Goal: Check status: Check status

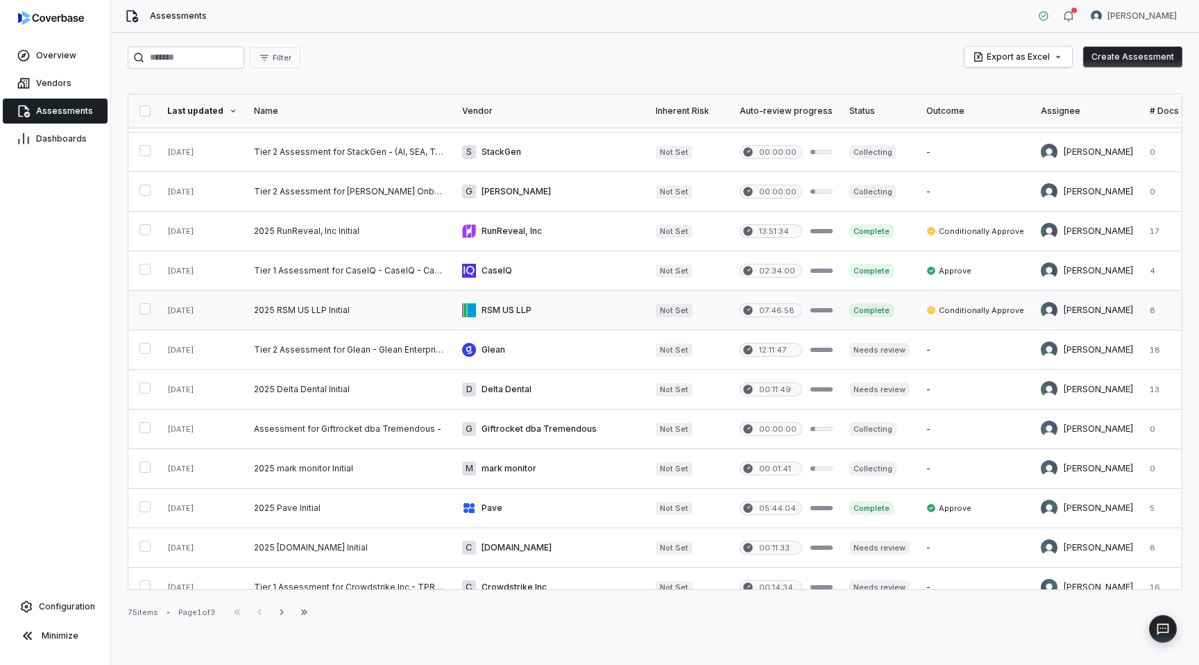
scroll to position [36, 0]
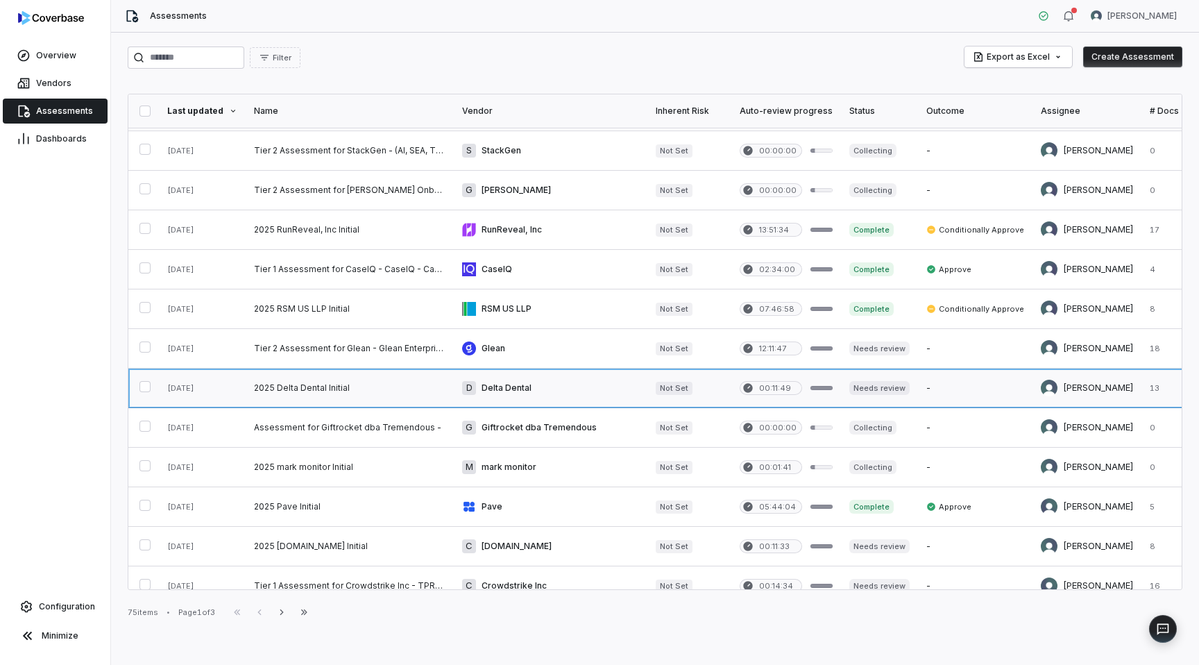
click at [380, 394] on link at bounding box center [350, 388] width 208 height 39
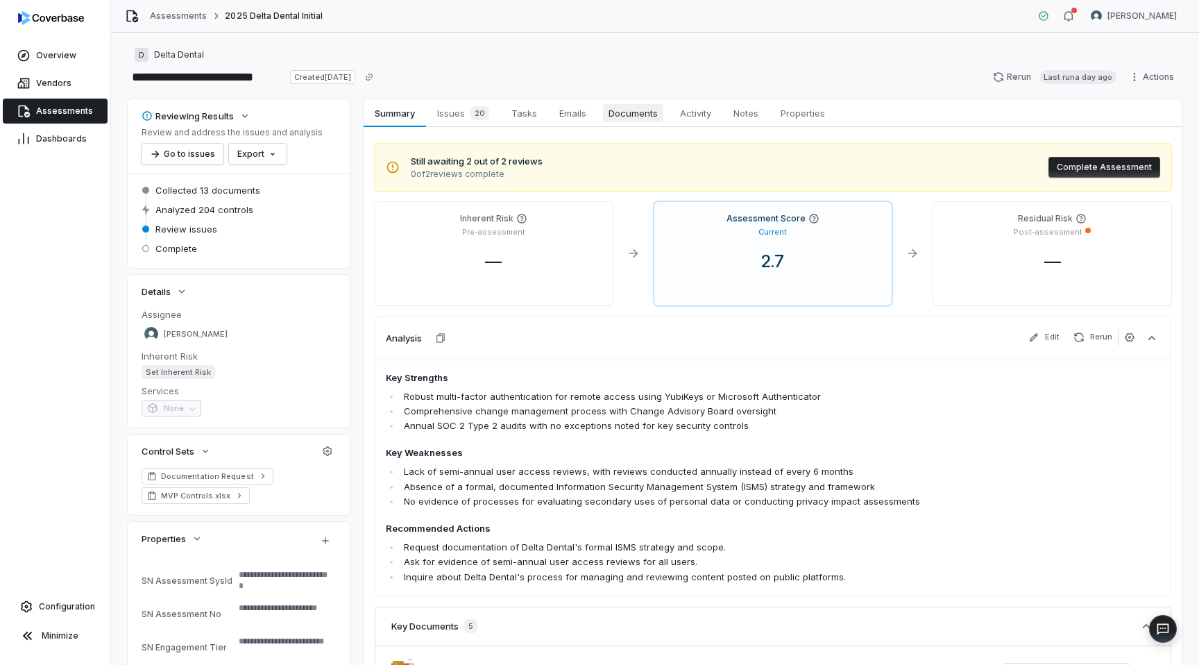
click at [618, 115] on span "Documents" at bounding box center [633, 113] width 60 height 18
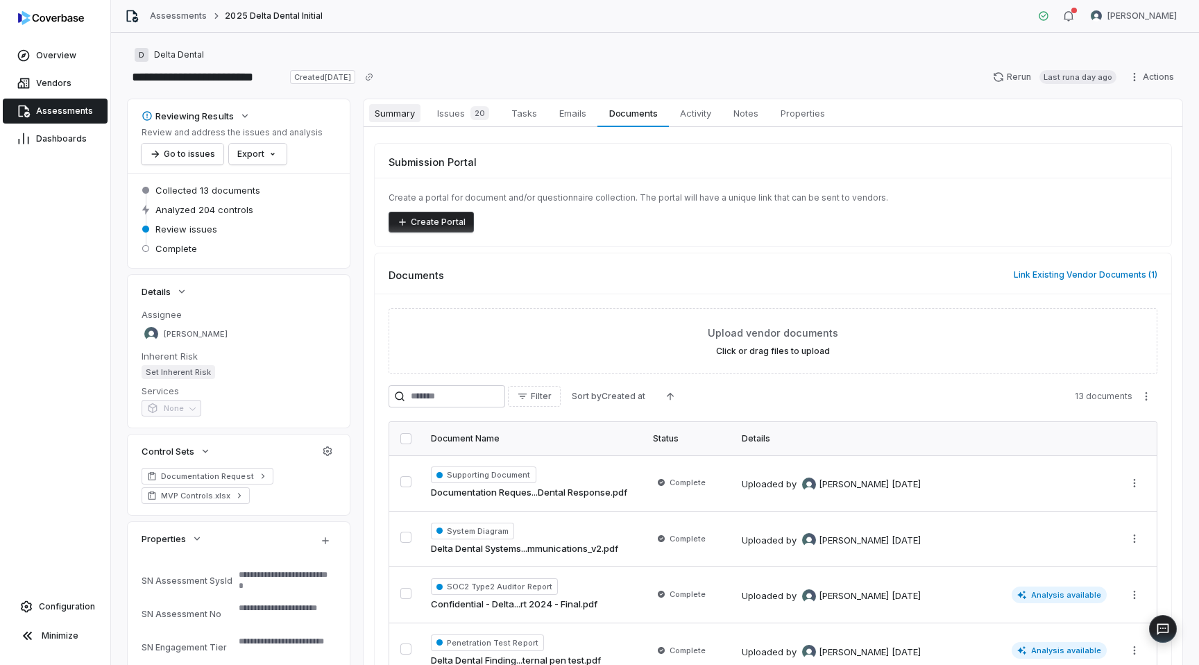
click at [404, 104] on span "Summary" at bounding box center [394, 113] width 51 height 18
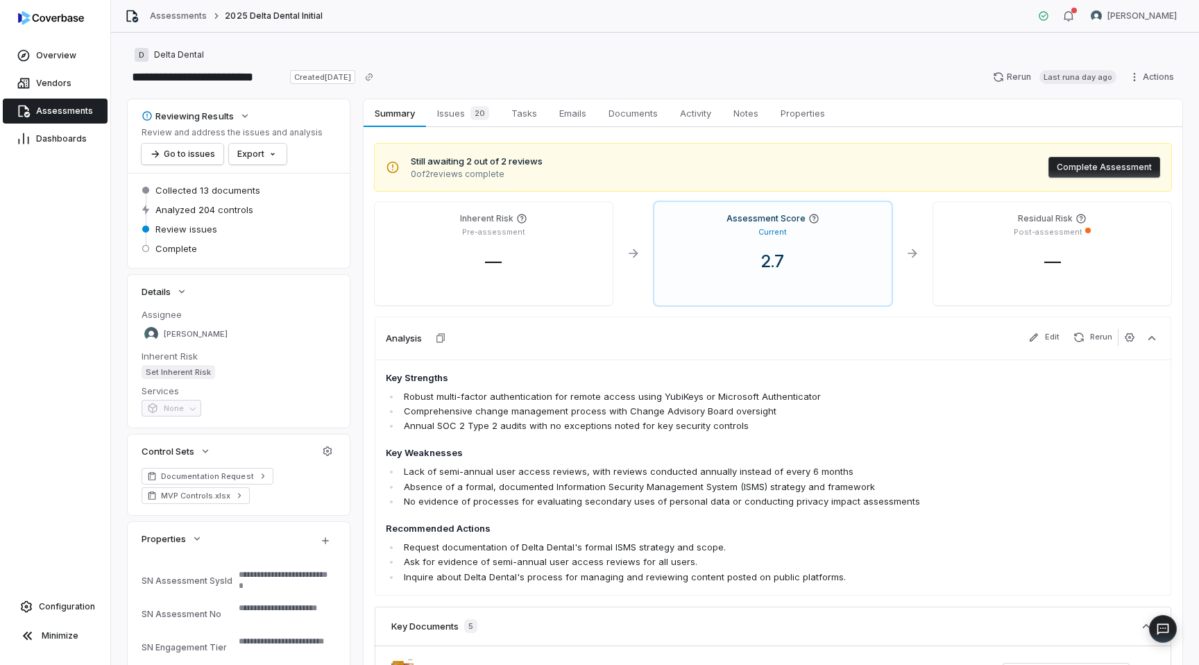
type textarea "*"
